Goal: Check status

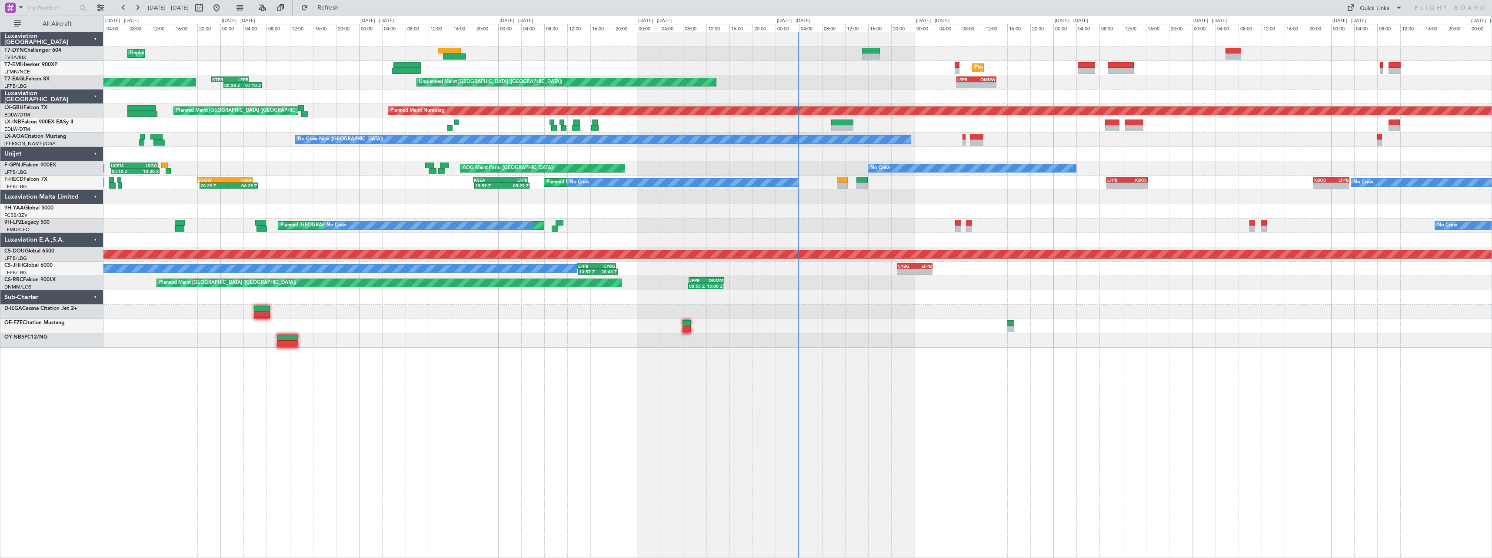
click at [923, 323] on div at bounding box center [797, 326] width 1389 height 14
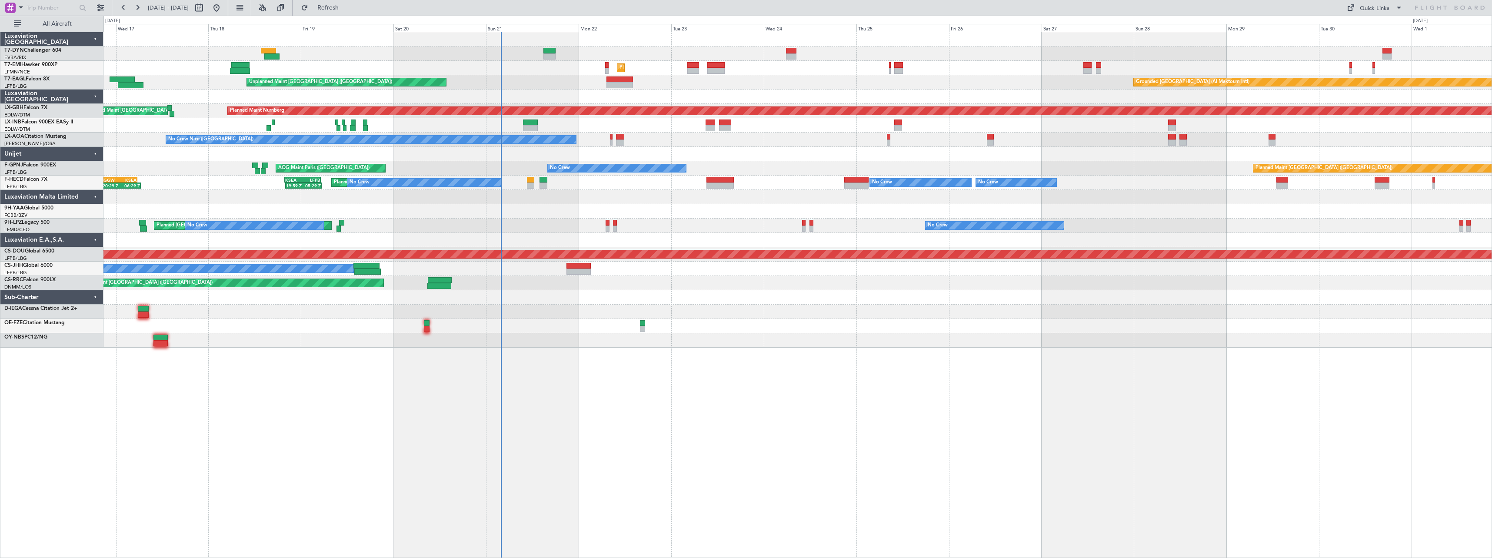
click at [677, 217] on div at bounding box center [797, 211] width 1389 height 14
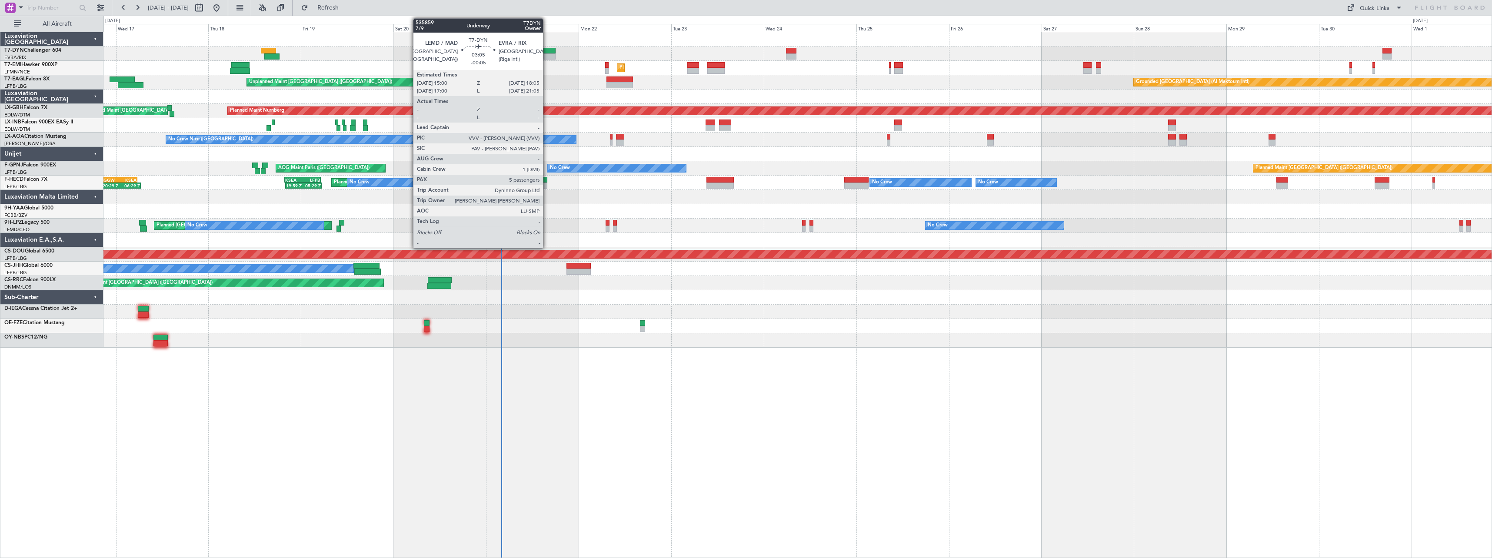
click at [547, 51] on div at bounding box center [550, 51] width 12 height 6
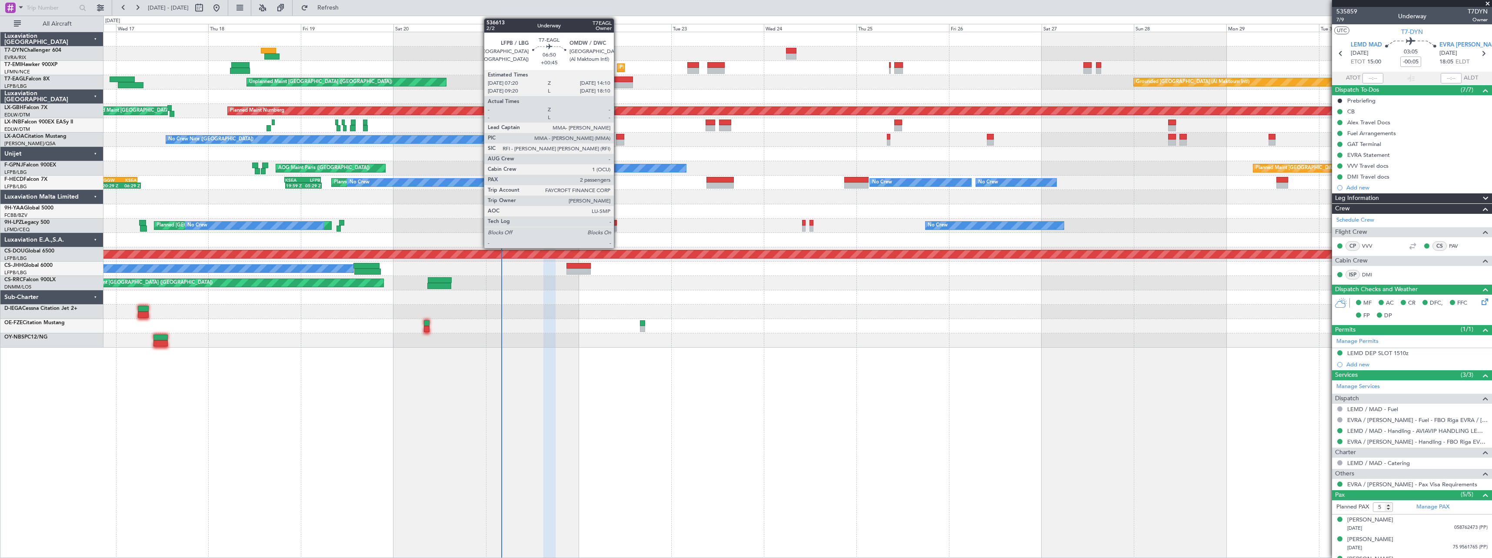
click at [618, 80] on div at bounding box center [620, 80] width 27 height 6
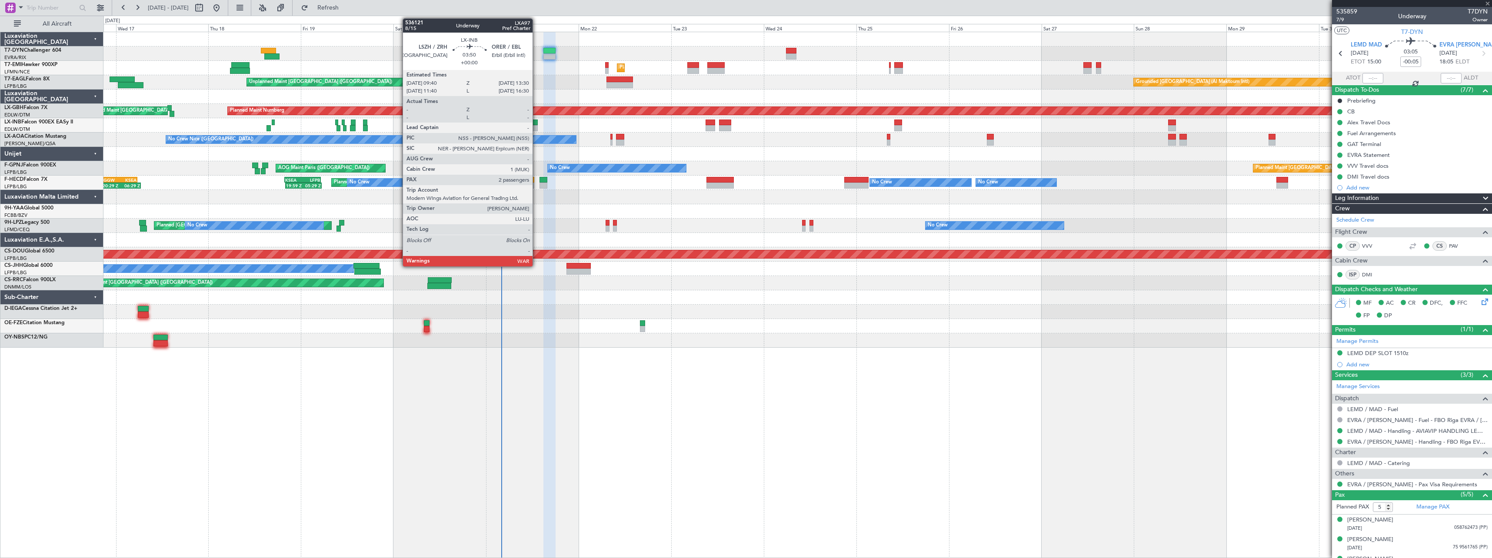
type input "+00:45"
type input "2"
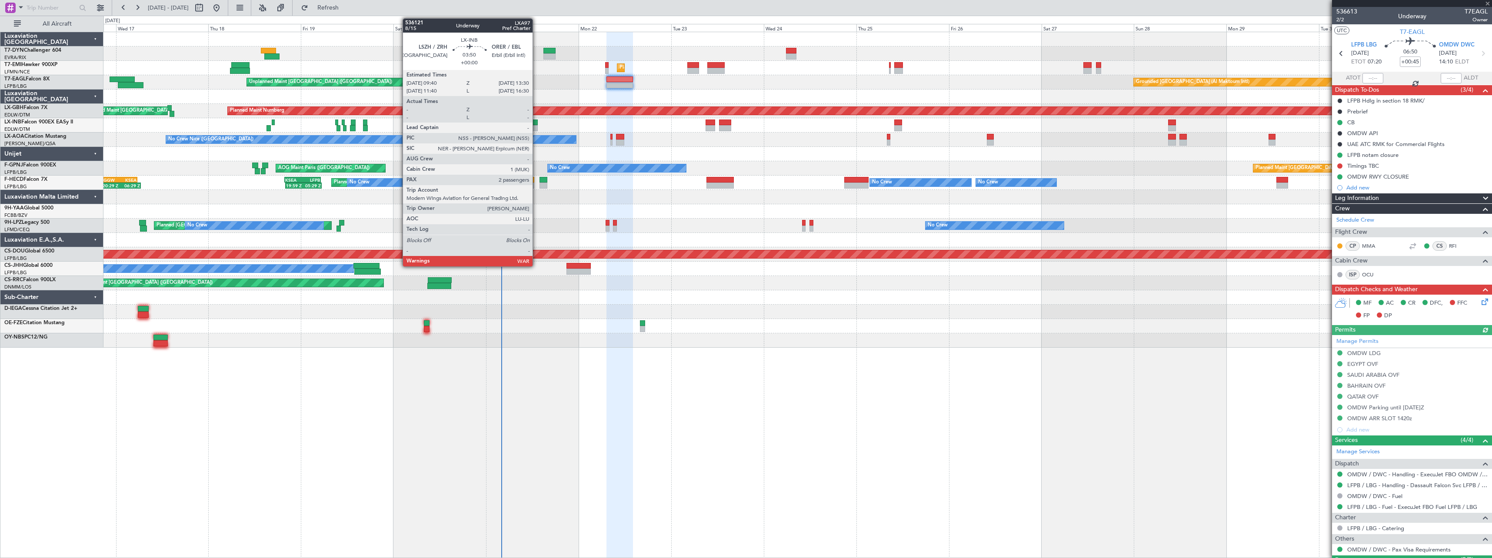
click at [537, 122] on div at bounding box center [530, 123] width 15 height 6
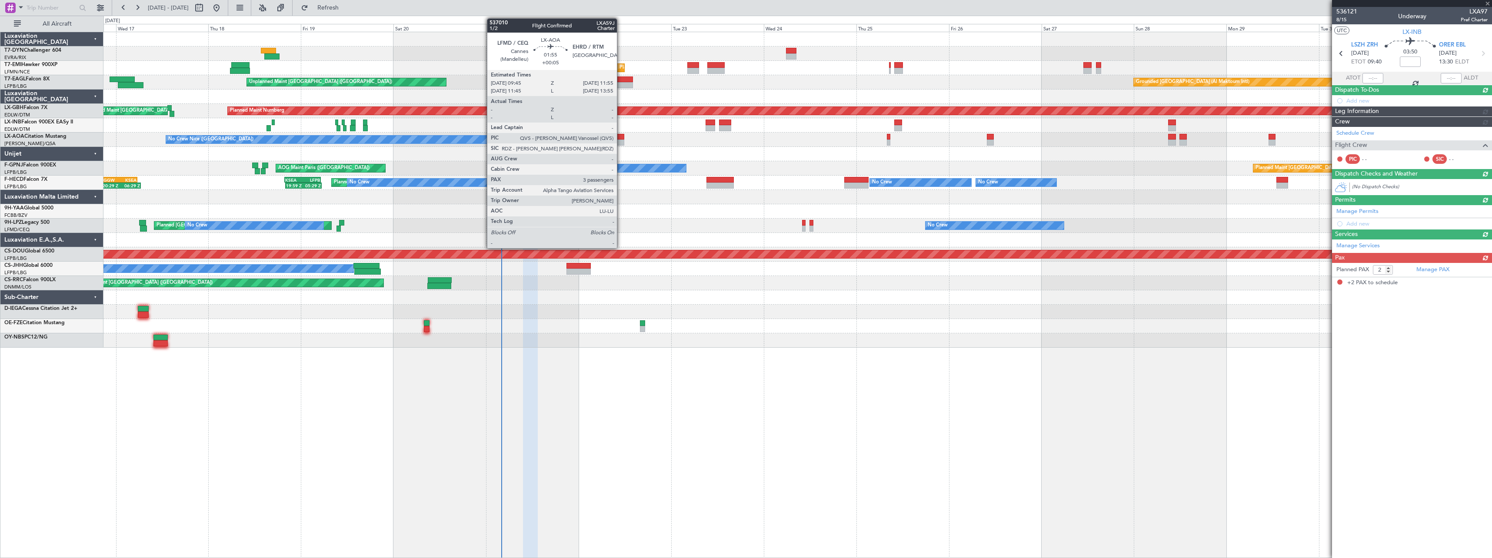
click at [621, 137] on div at bounding box center [620, 137] width 9 height 6
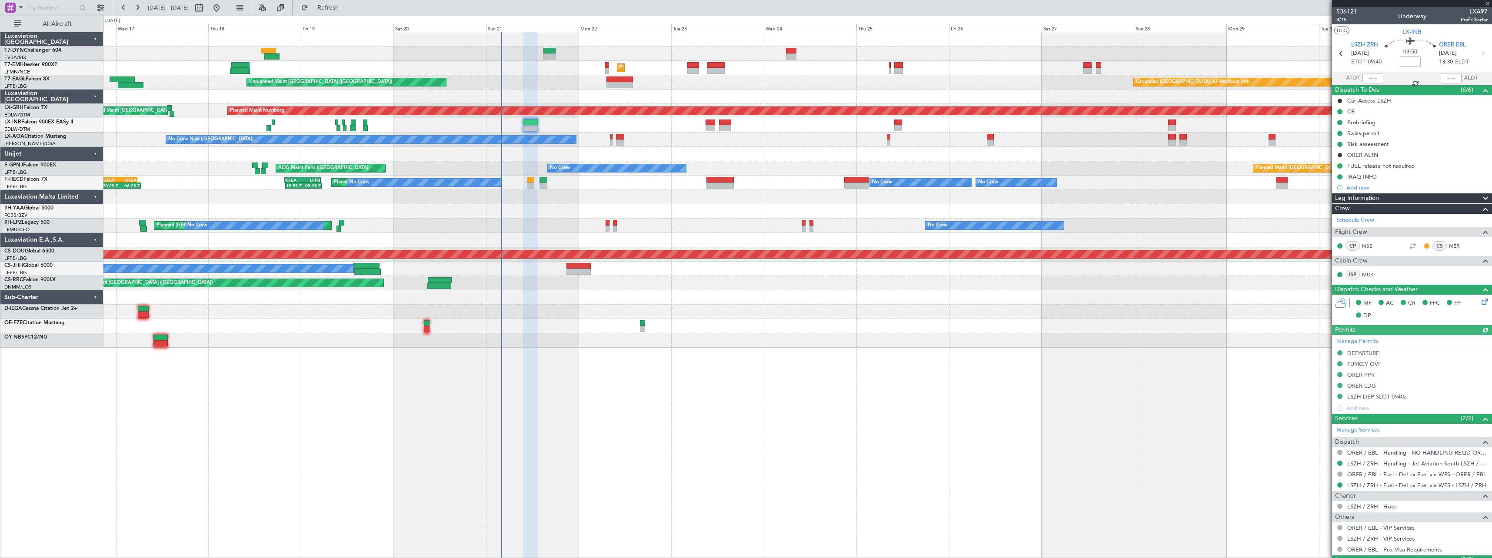
type input "+00:05"
type input "3"
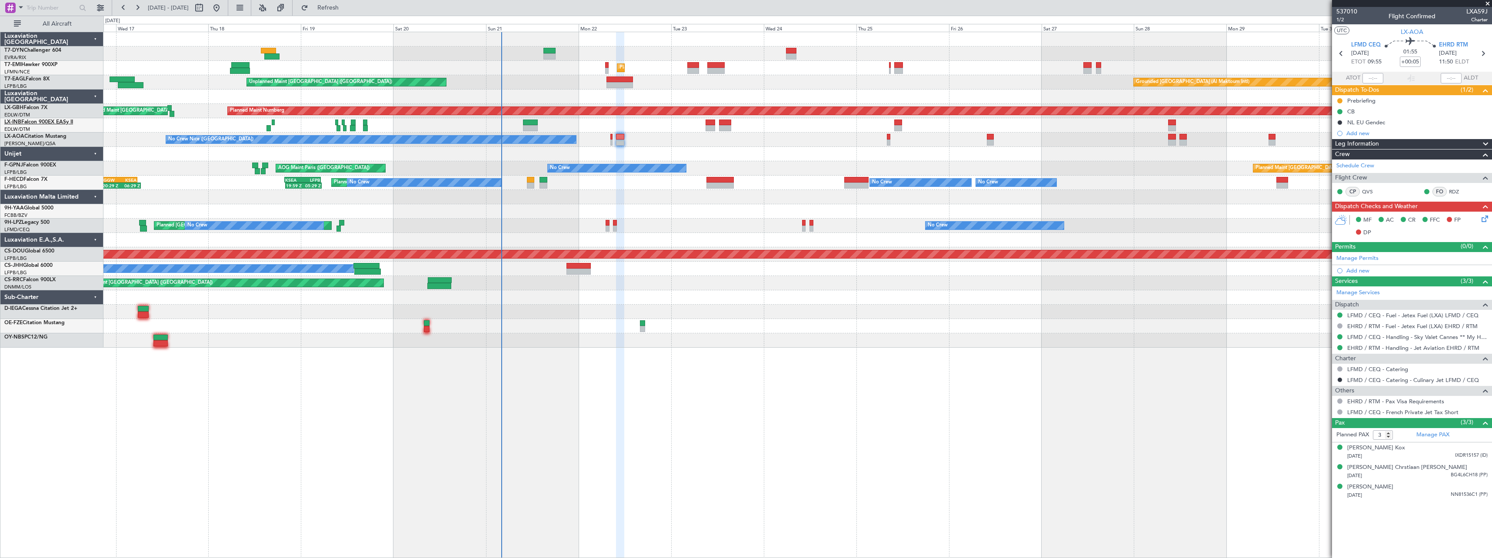
click at [50, 124] on link "LX-INB Falcon 900EX EASy II" at bounding box center [38, 122] width 69 height 5
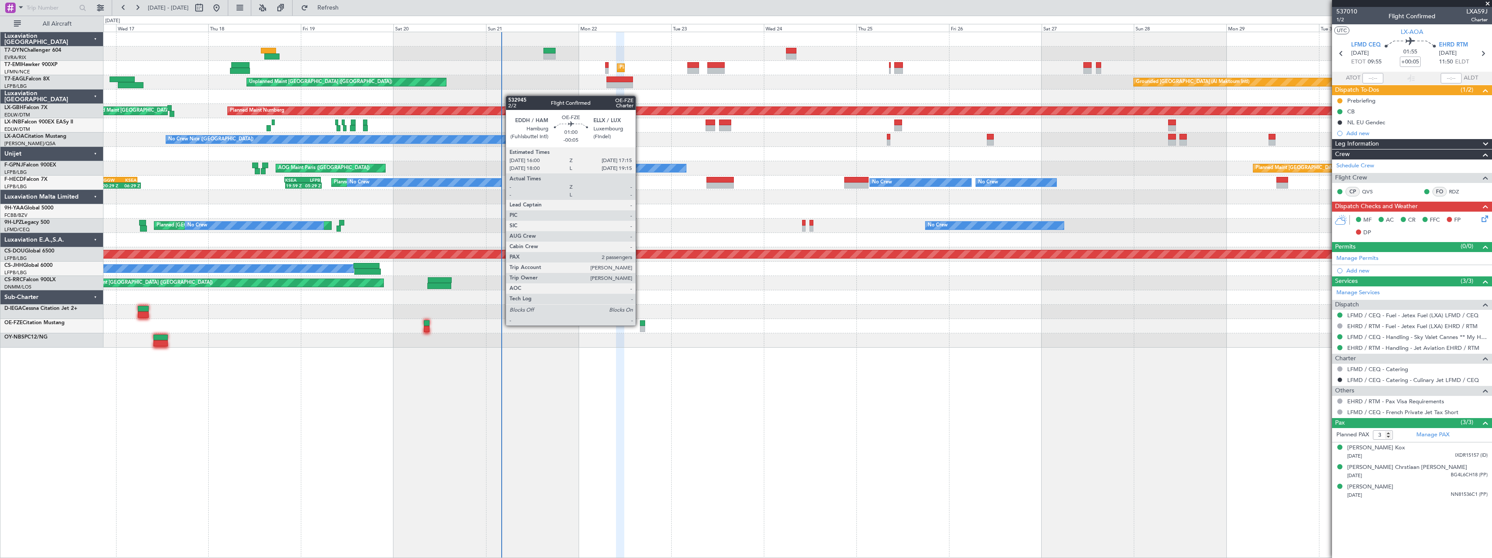
click at [640, 325] on div at bounding box center [642, 323] width 5 height 6
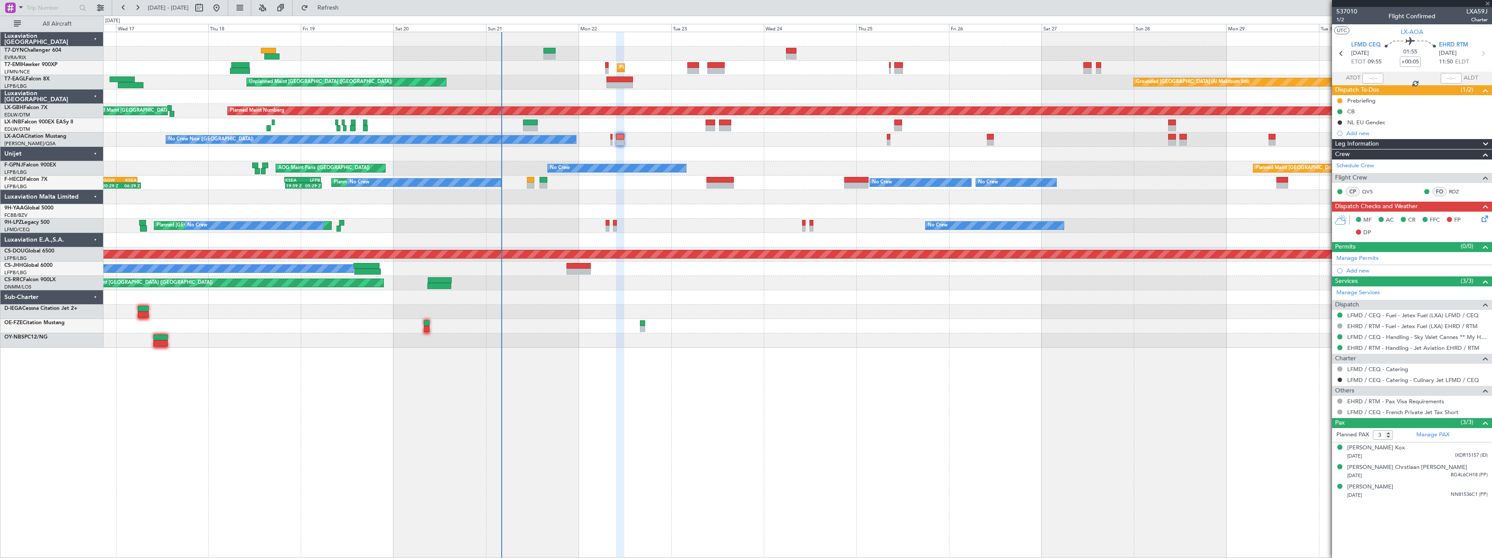
type input "-00:05"
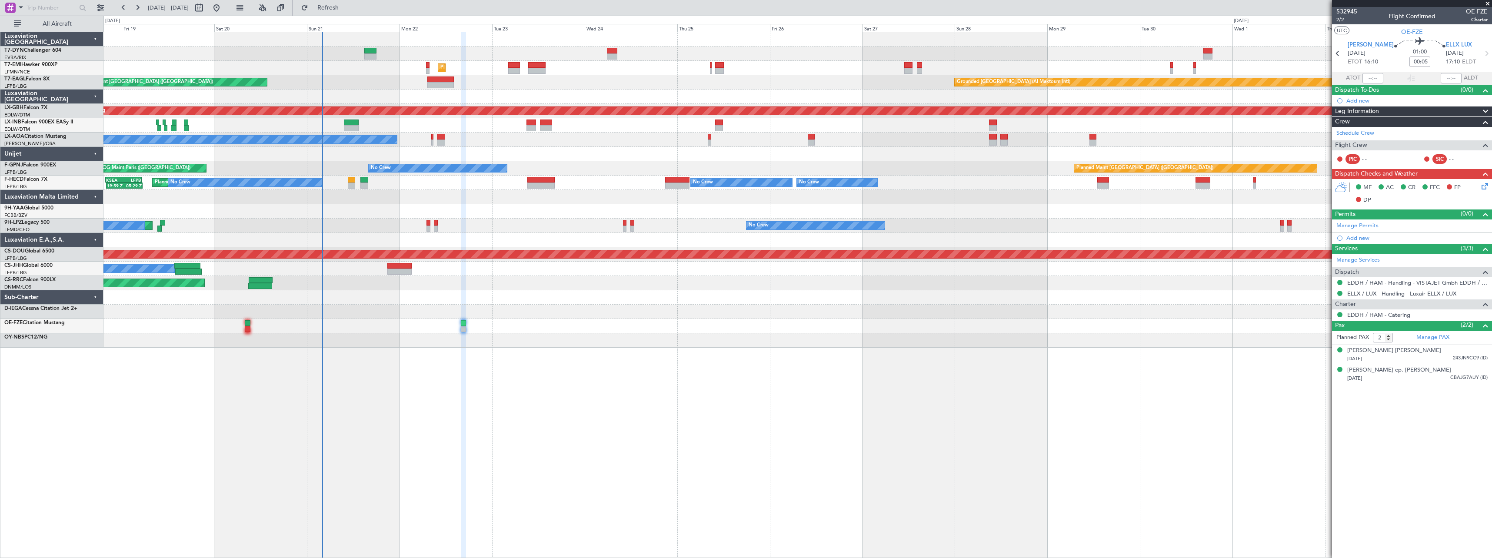
click at [877, 337] on div at bounding box center [797, 341] width 1389 height 14
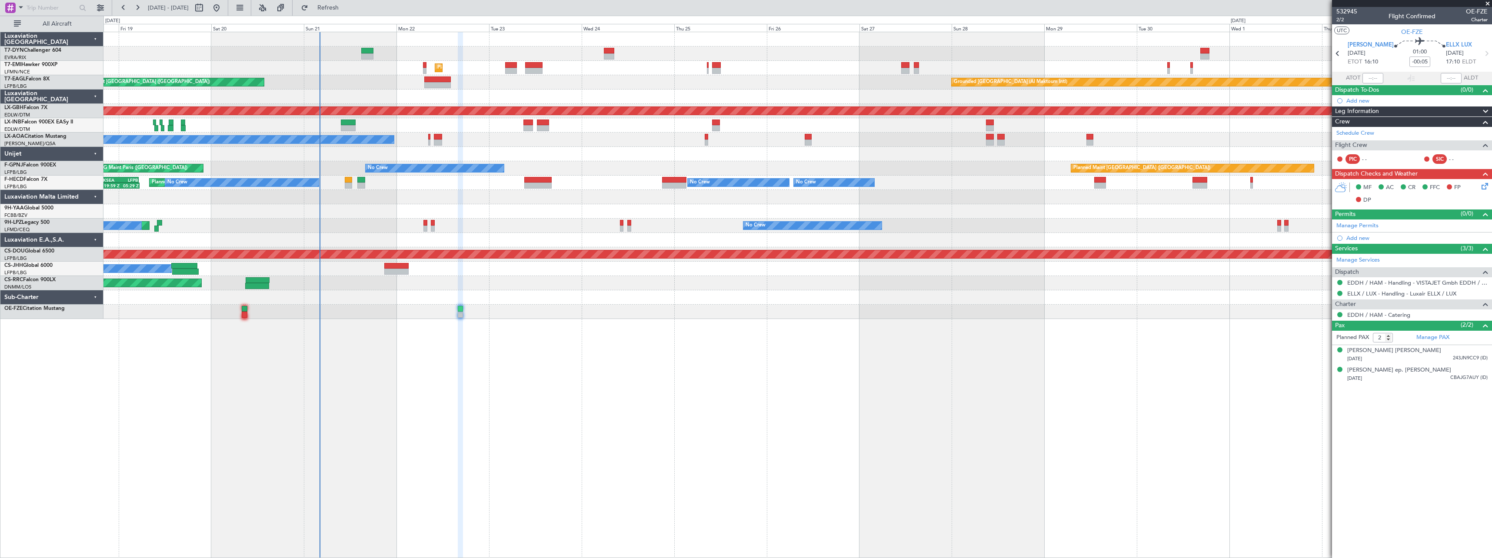
click at [1488, 4] on span at bounding box center [1488, 4] width 9 height 8
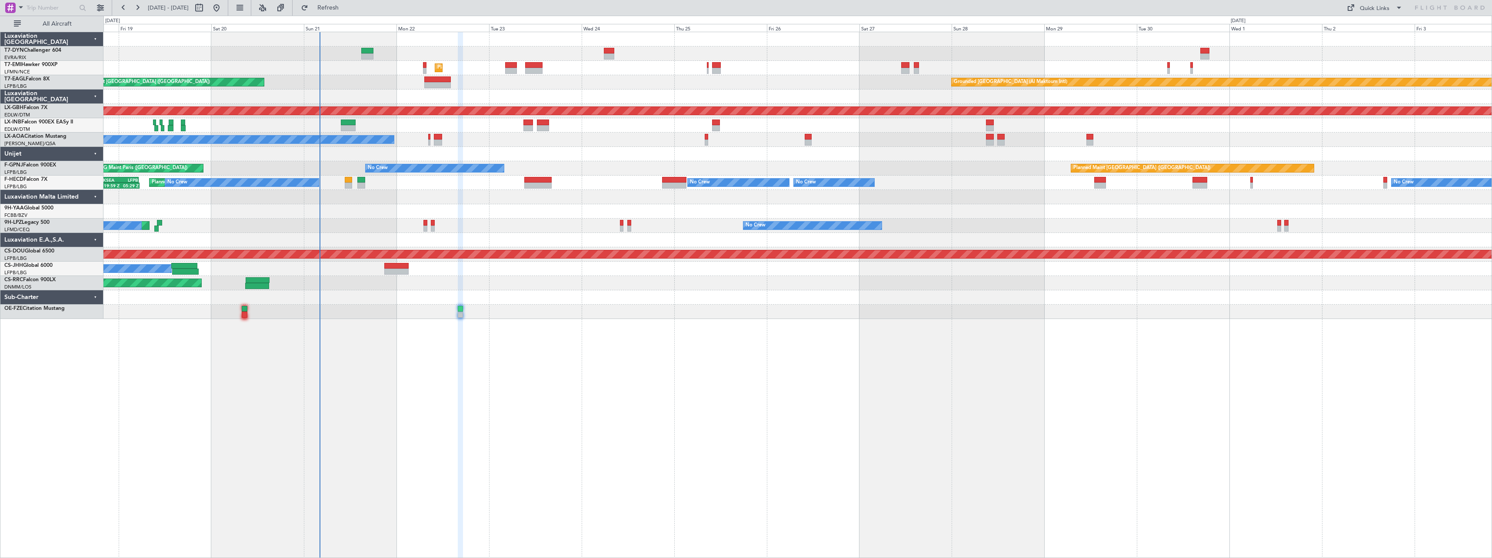
type input "0"
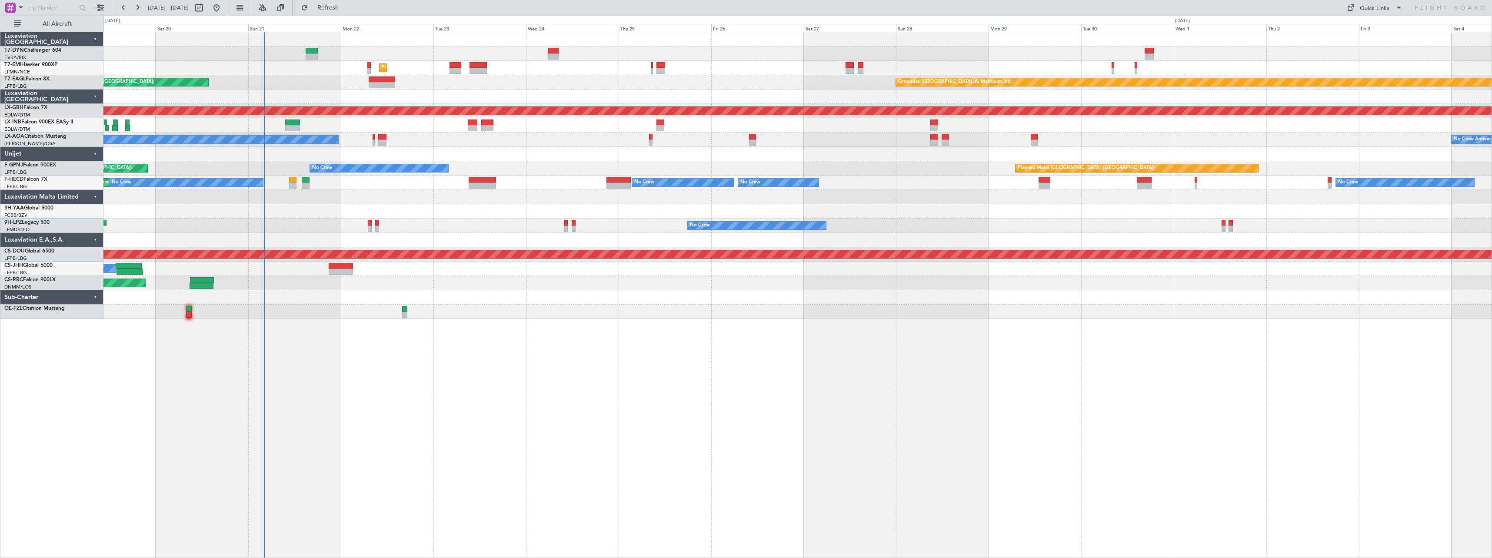
click at [493, 296] on div at bounding box center [797, 297] width 1389 height 14
click at [349, 12] on button "Refresh" at bounding box center [323, 8] width 52 height 14
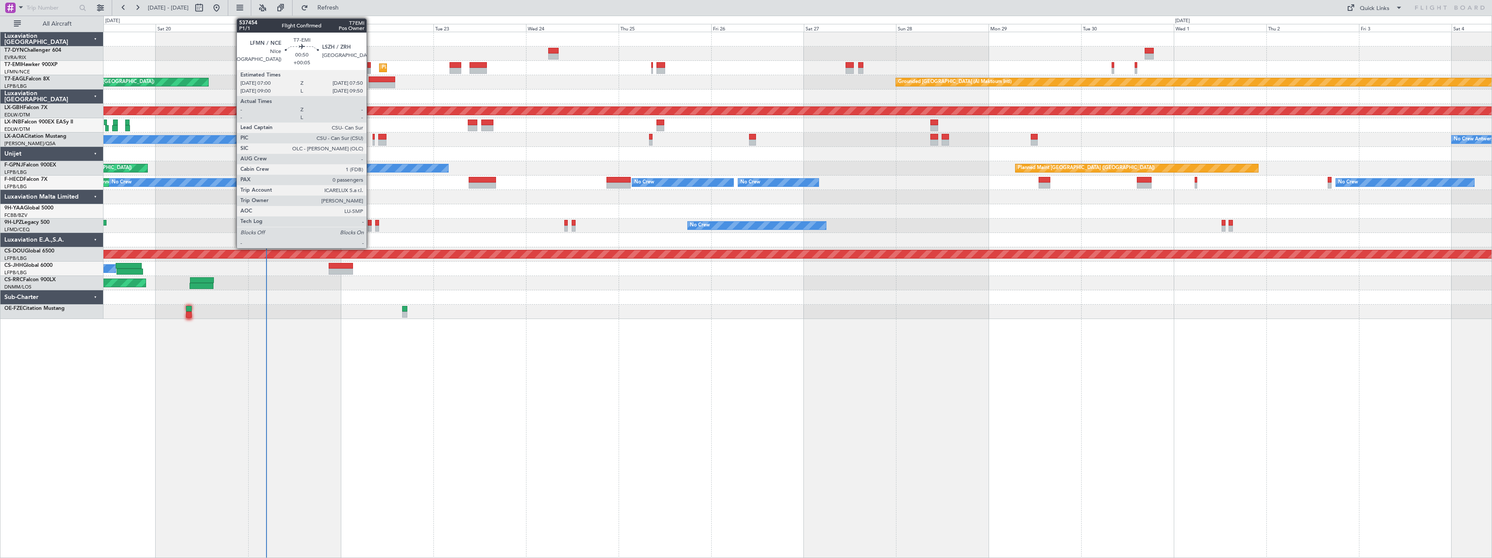
click at [371, 68] on div at bounding box center [368, 71] width 3 height 6
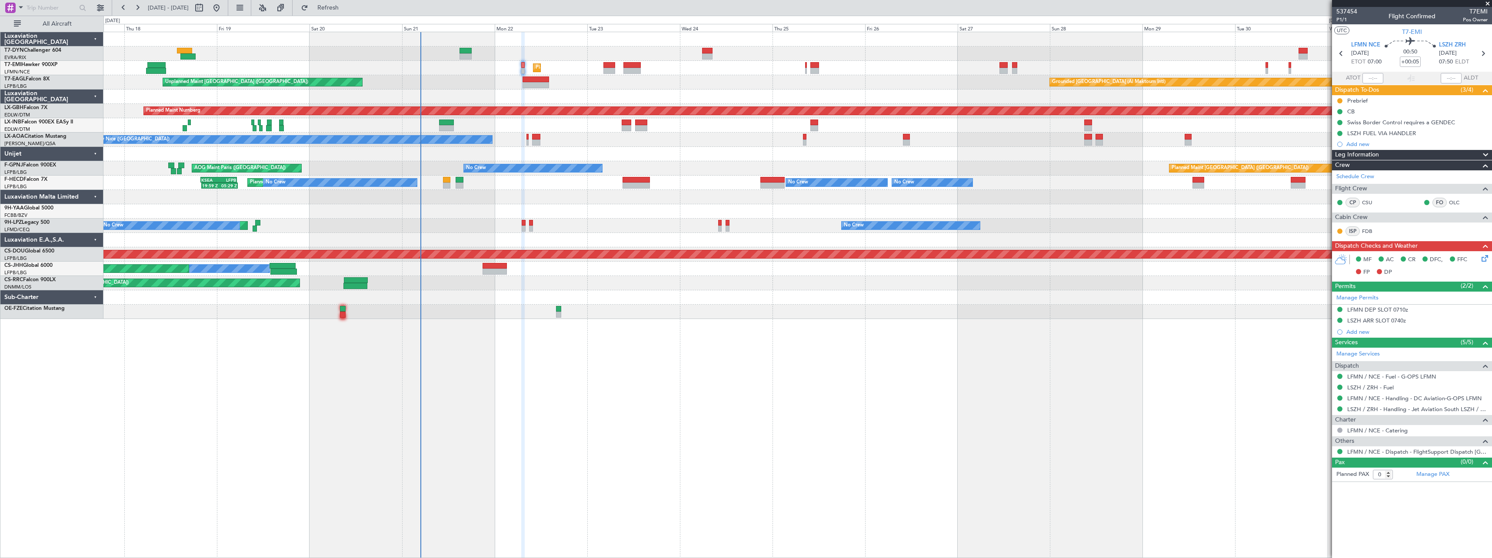
click at [615, 232] on div "Unplanned Maint [GEOGRAPHIC_DATA] (Riga Intl) Planned Maint [GEOGRAPHIC_DATA] G…" at bounding box center [797, 175] width 1389 height 287
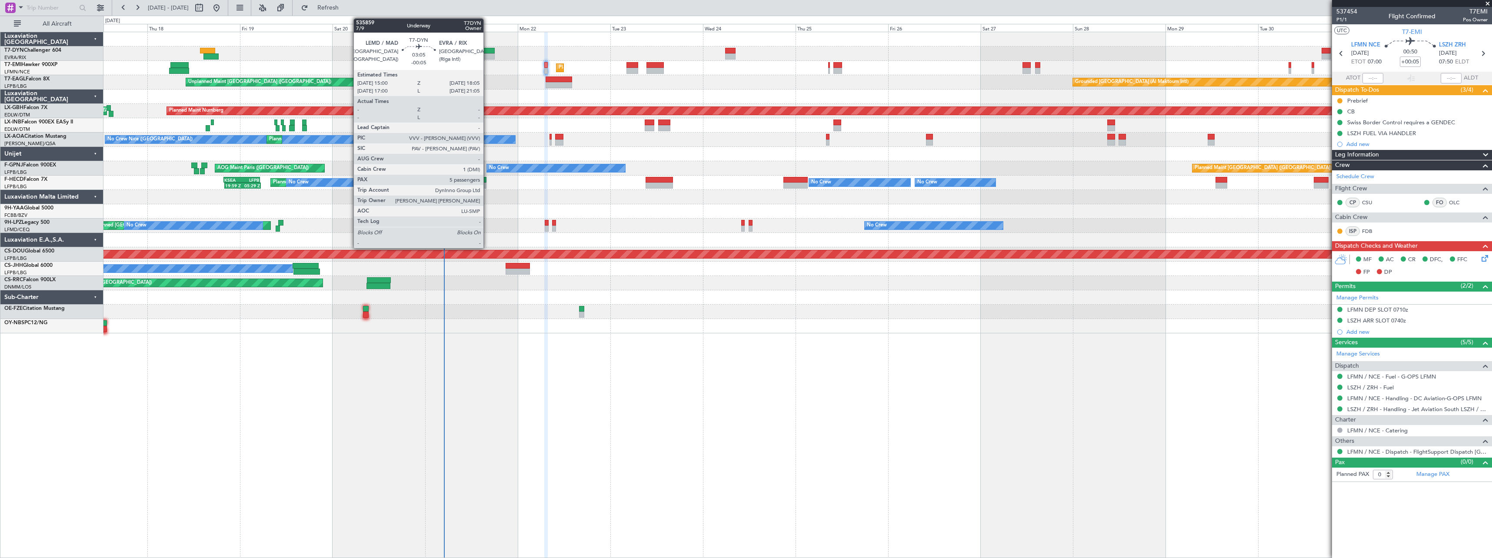
click at [487, 49] on div at bounding box center [489, 51] width 12 height 6
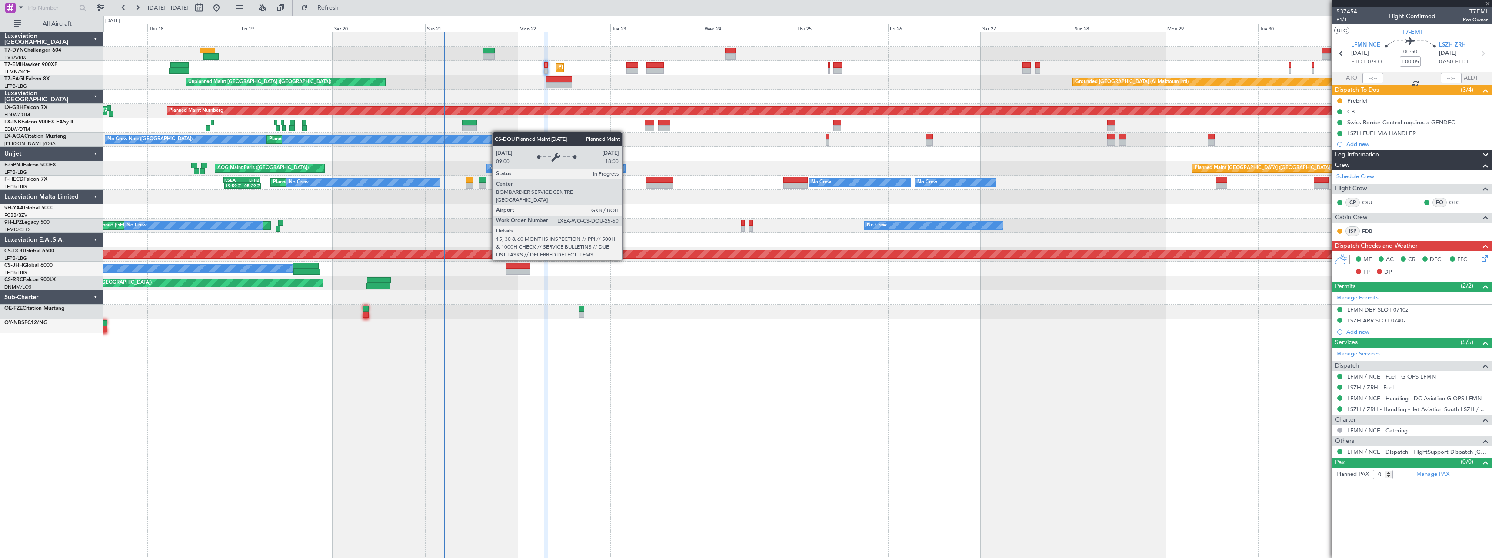
type input "-00:05"
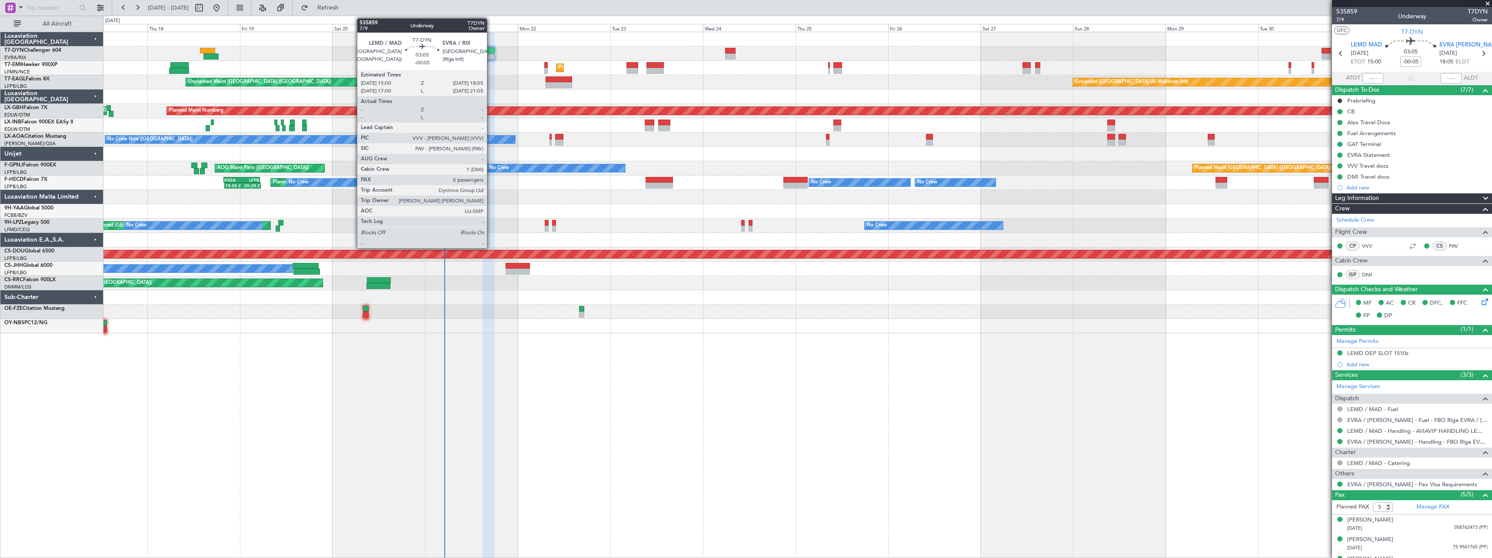
click at [491, 54] on div at bounding box center [489, 56] width 12 height 6
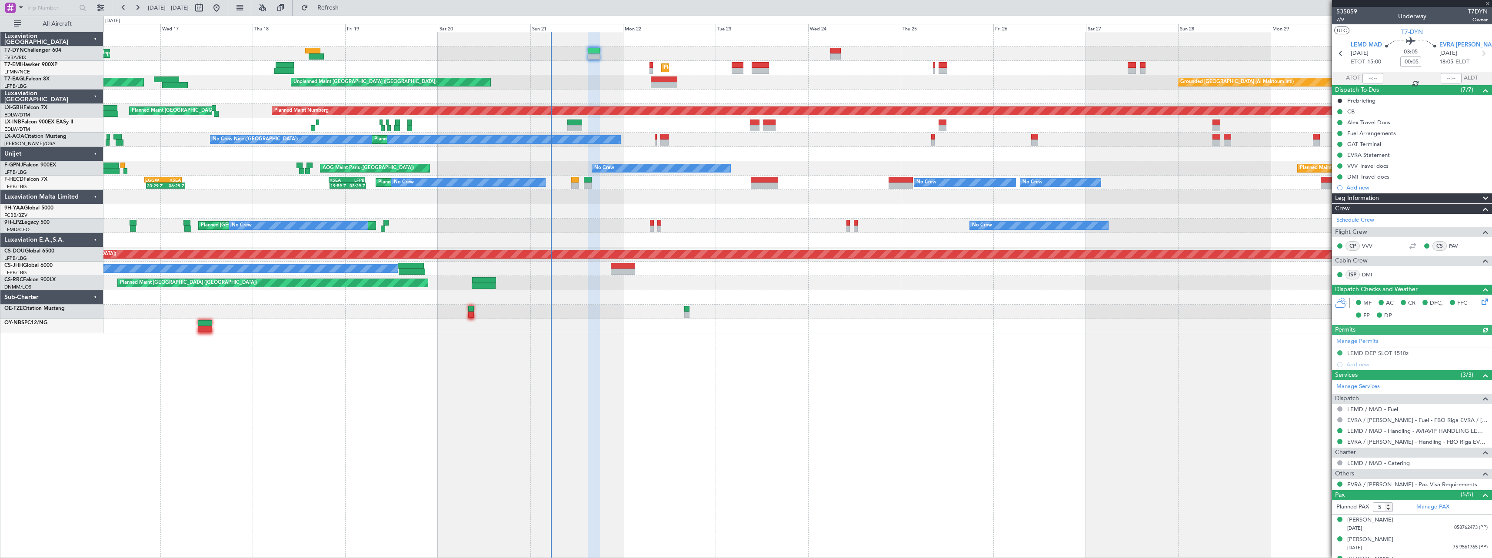
click at [734, 207] on div "Unplanned Maint [GEOGRAPHIC_DATA] (Riga Intl) Planned Maint [GEOGRAPHIC_DATA] G…" at bounding box center [797, 182] width 1389 height 301
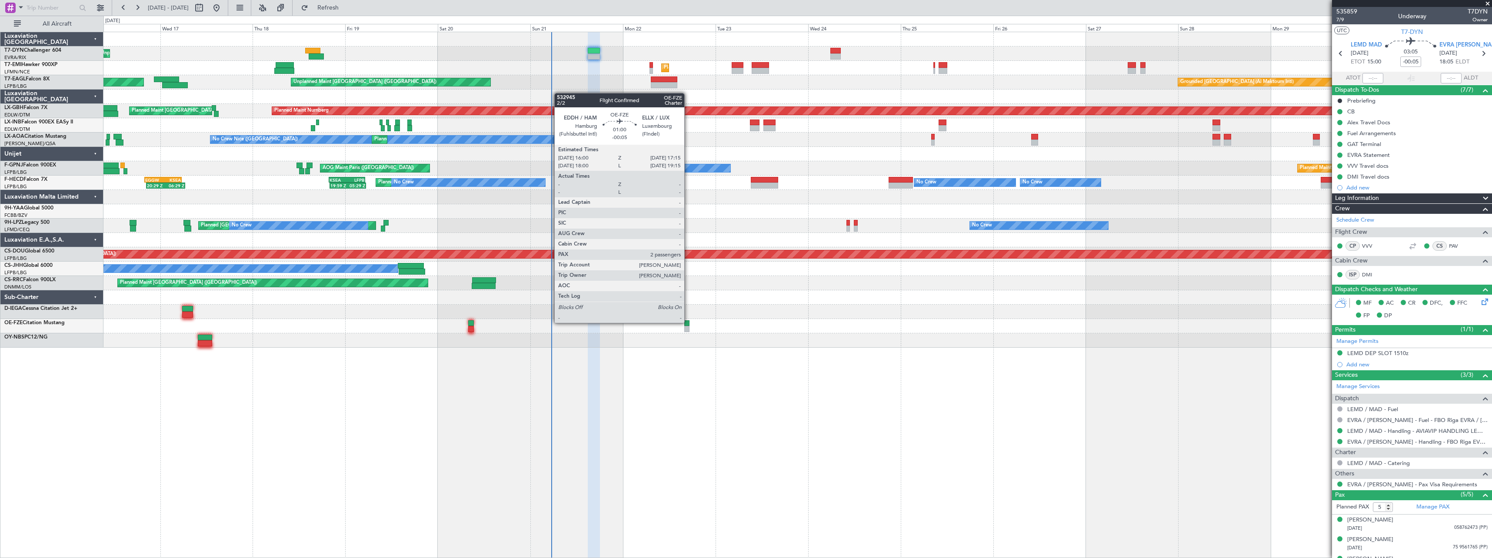
click at [688, 322] on div at bounding box center [686, 323] width 5 height 6
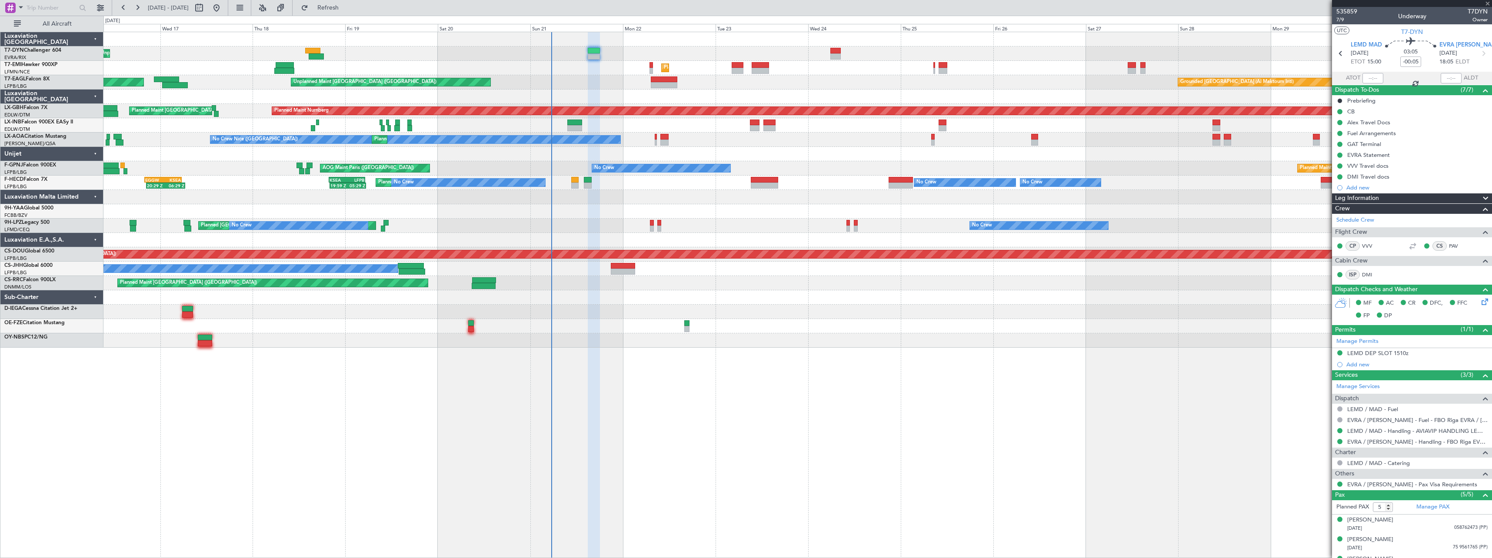
type input "2"
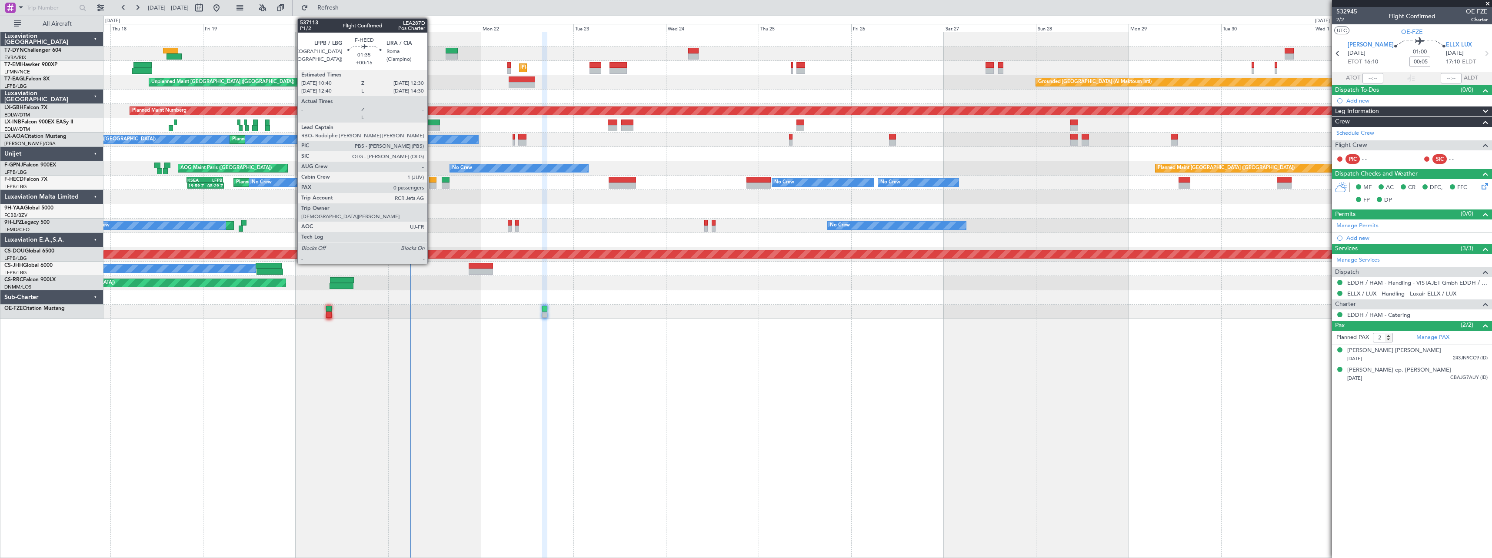
click at [431, 180] on div at bounding box center [432, 180] width 7 height 6
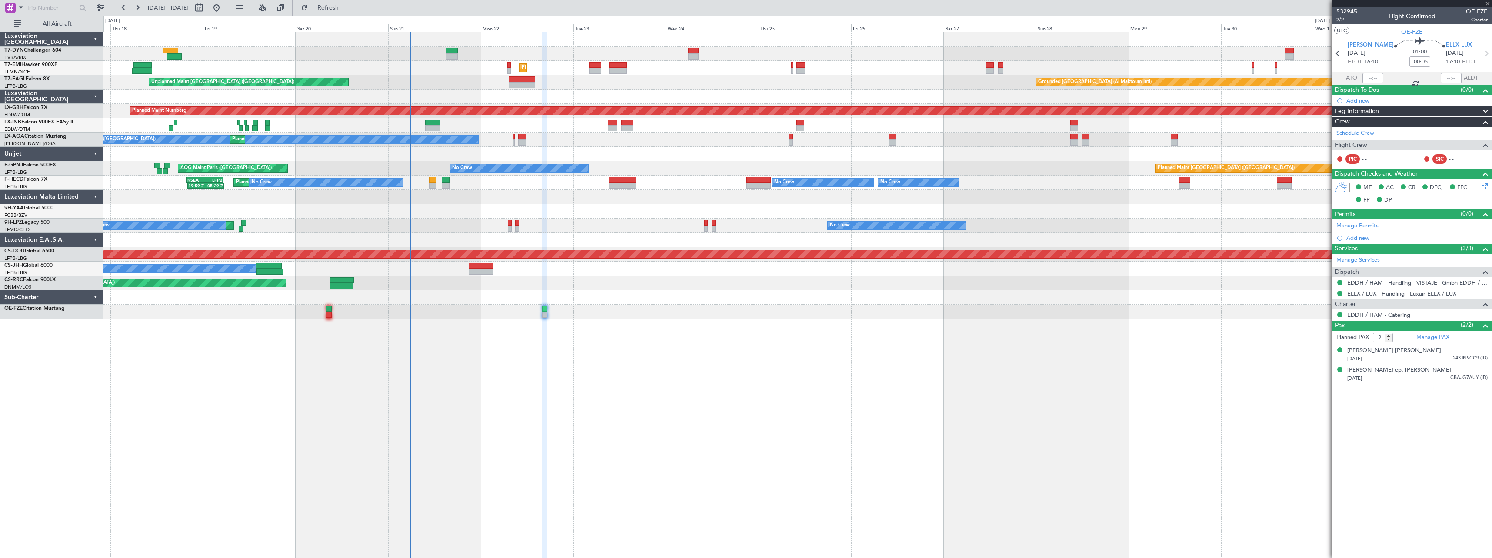
type input "+00:15"
type input "0"
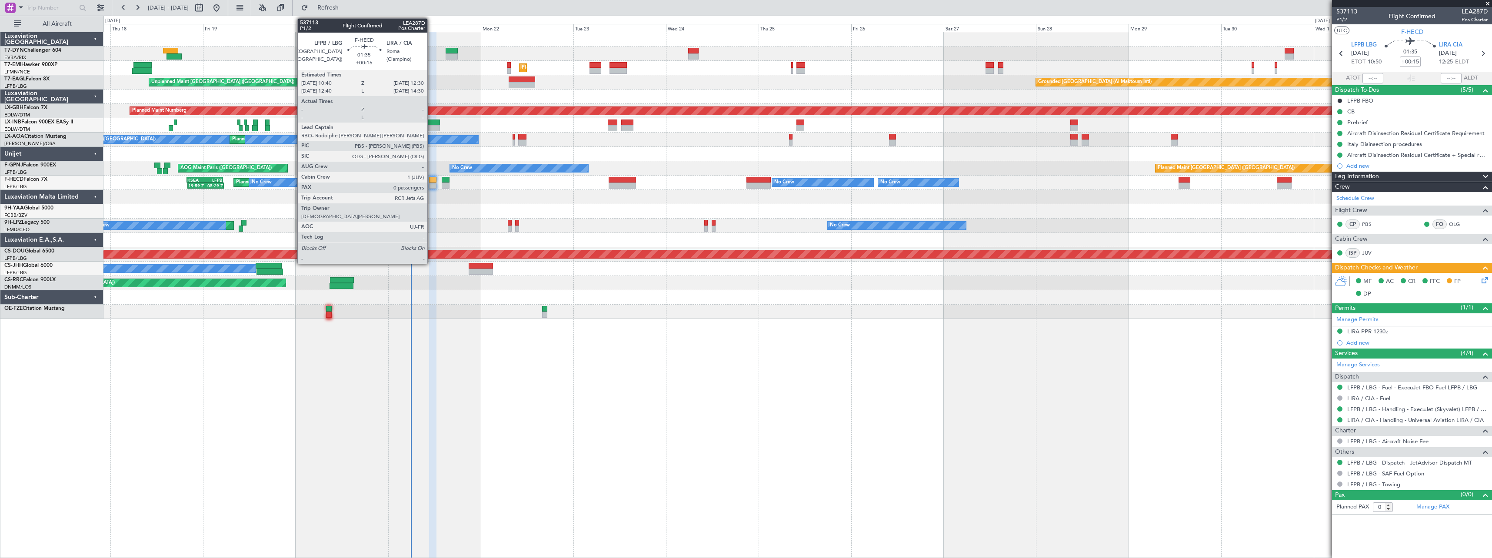
click at [431, 186] on div at bounding box center [432, 186] width 7 height 6
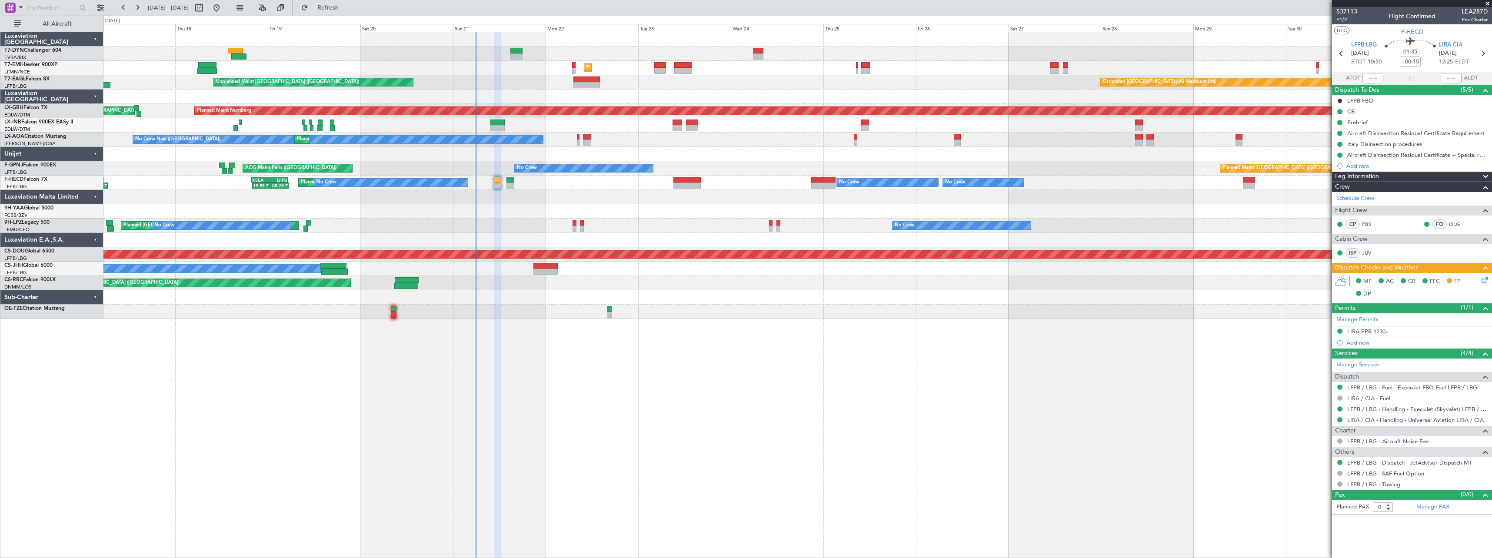
click at [513, 203] on div "Unplanned Maint [GEOGRAPHIC_DATA] (Riga Intl) Planned Maint [GEOGRAPHIC_DATA] U…" at bounding box center [797, 175] width 1389 height 287
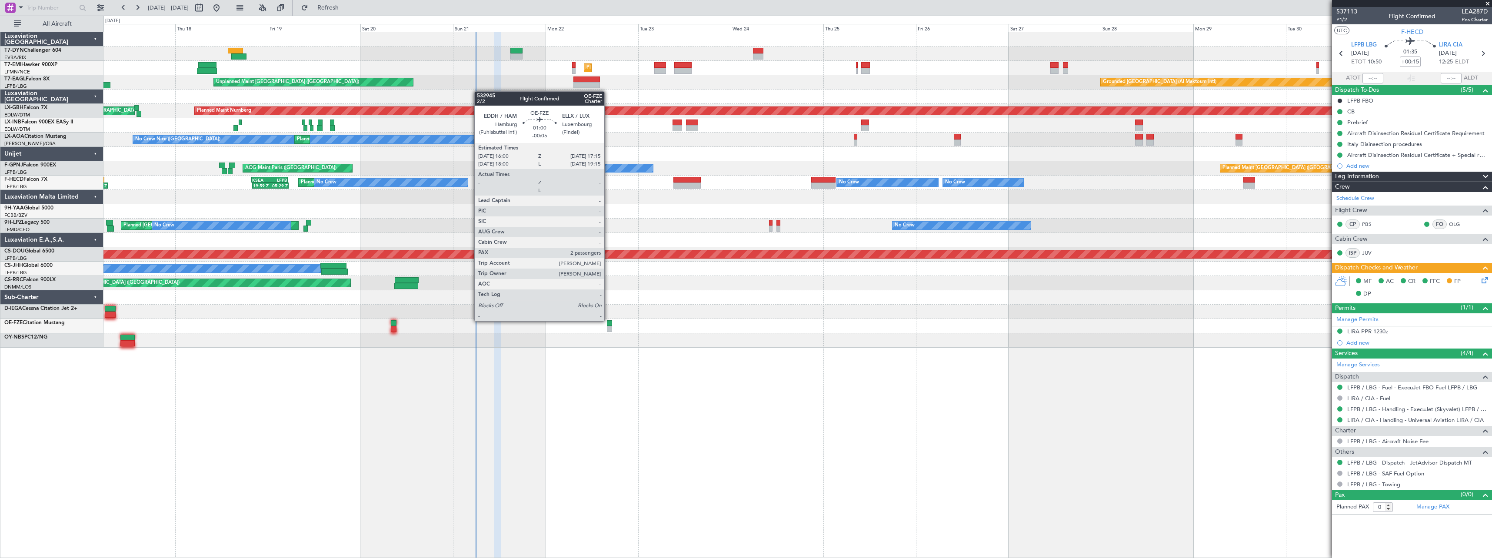
click at [608, 320] on div at bounding box center [609, 323] width 5 height 6
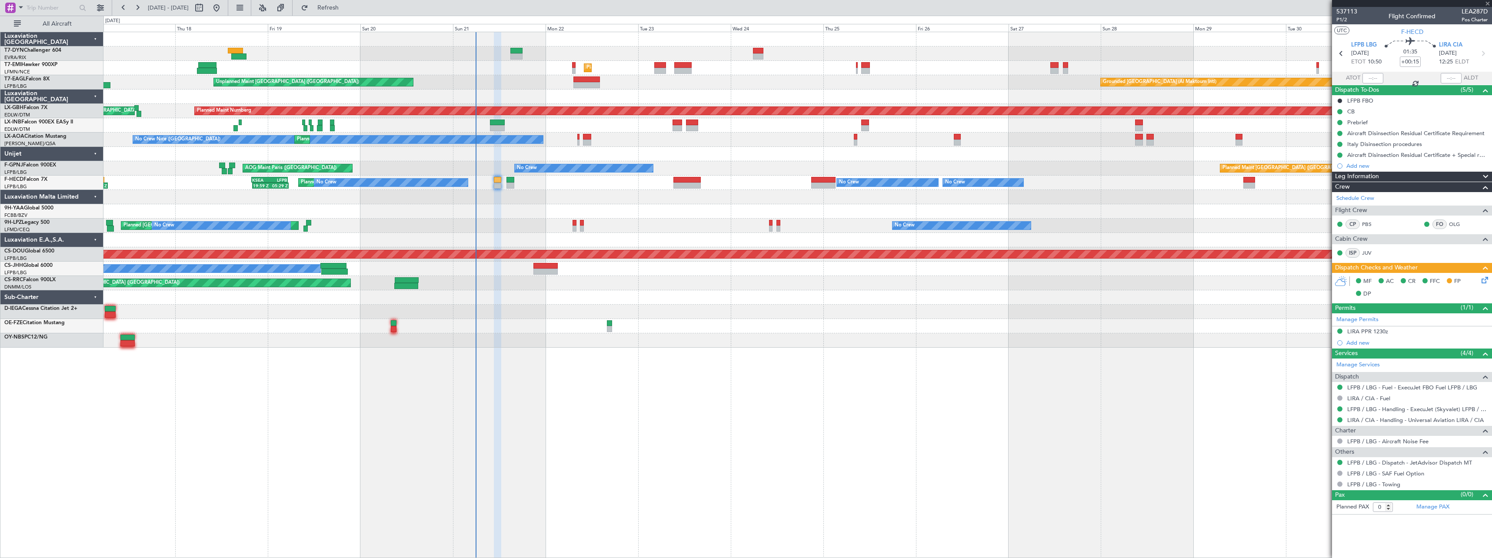
type input "-00:05"
type input "2"
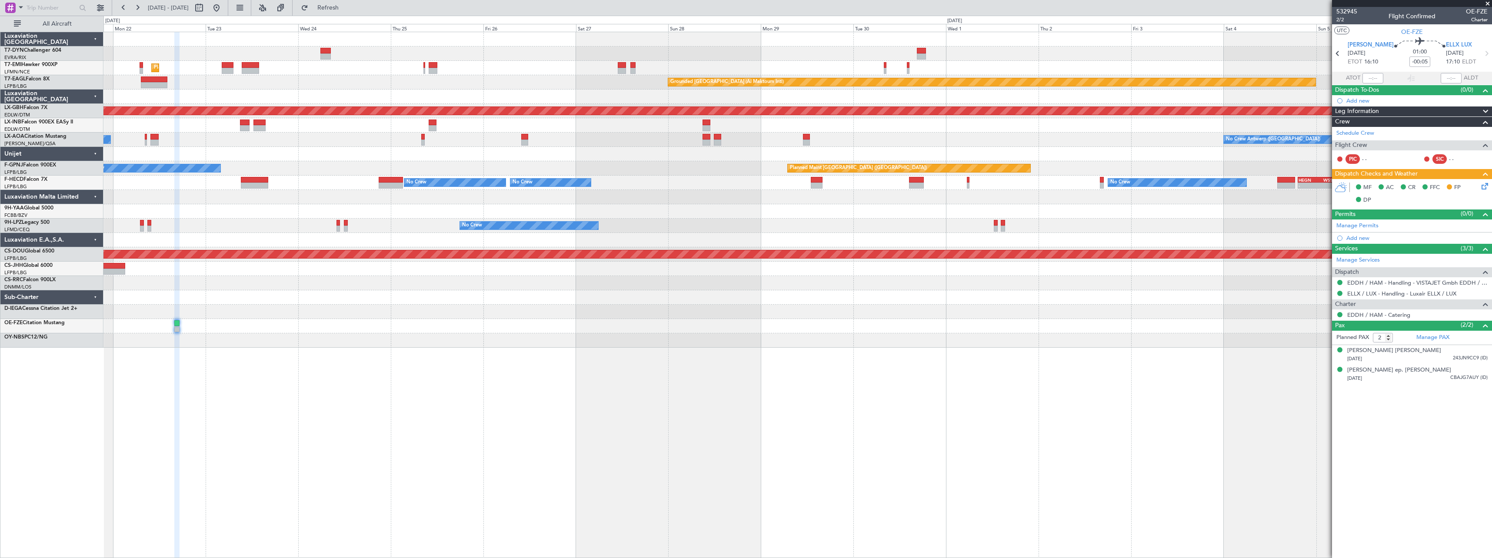
click at [603, 102] on div at bounding box center [797, 97] width 1389 height 14
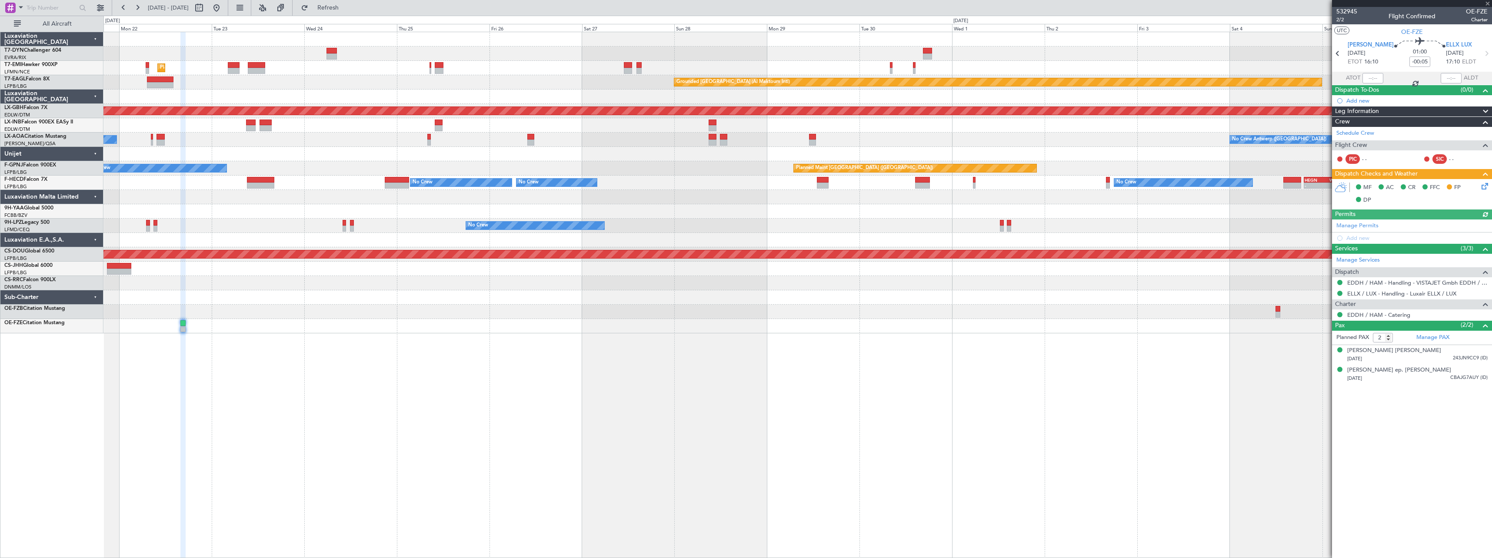
click at [764, 406] on div "Planned Maint [GEOGRAPHIC_DATA] Grounded [GEOGRAPHIC_DATA] (Al Maktoum Intl) Un…" at bounding box center [797, 295] width 1389 height 527
